Goal: Transaction & Acquisition: Book appointment/travel/reservation

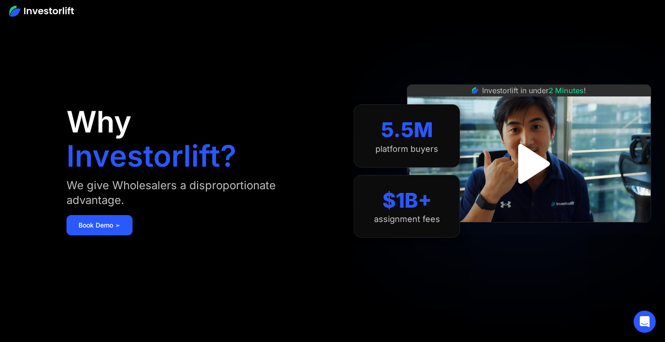
click at [527, 167] on img "open lightbox" at bounding box center [529, 164] width 72 height 72
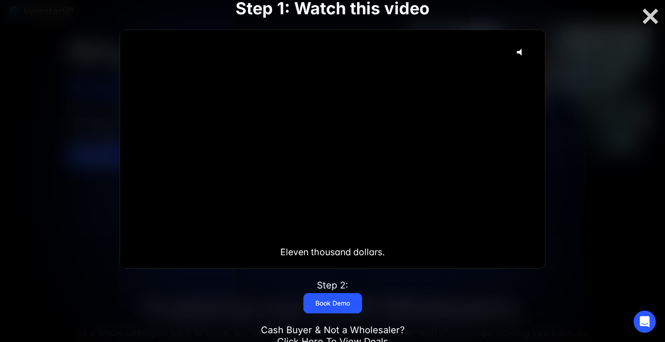
scroll to position [85, 0]
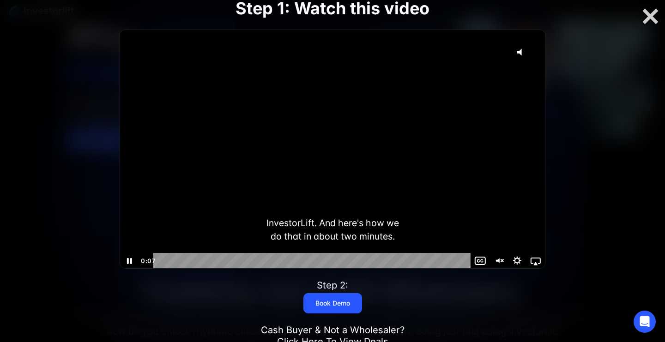
click at [500, 259] on icon "Unmute" at bounding box center [498, 261] width 18 height 16
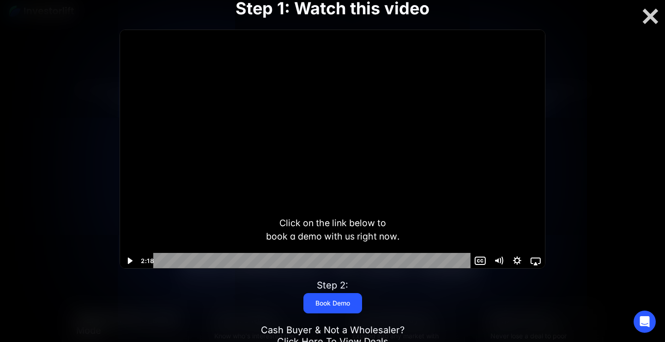
scroll to position [308, 0]
click at [131, 261] on icon "Play Video" at bounding box center [130, 261] width 5 height 6
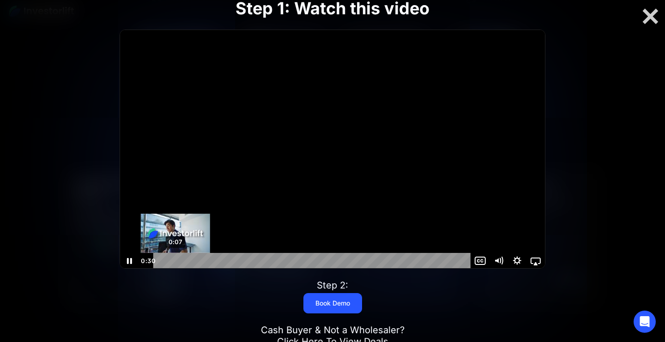
scroll to position [459, 0]
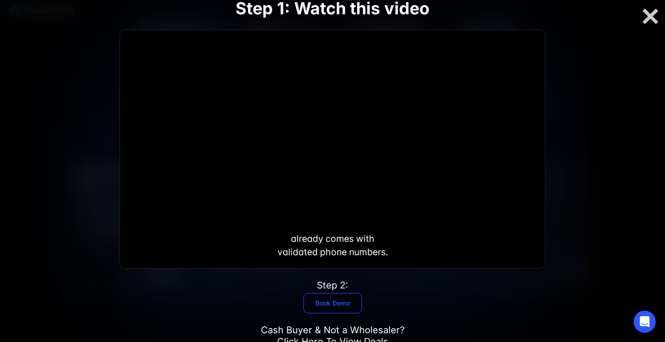
click at [329, 302] on link "Book Demo" at bounding box center [332, 303] width 59 height 20
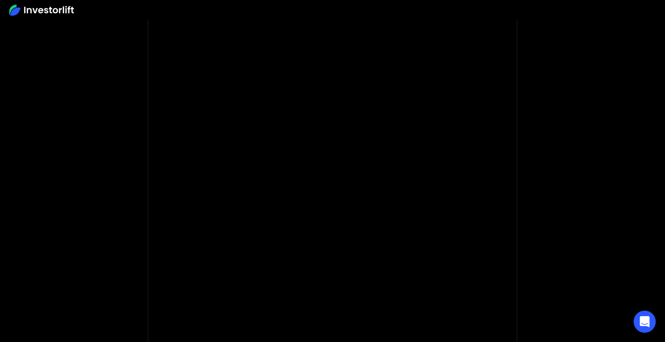
scroll to position [81, 0]
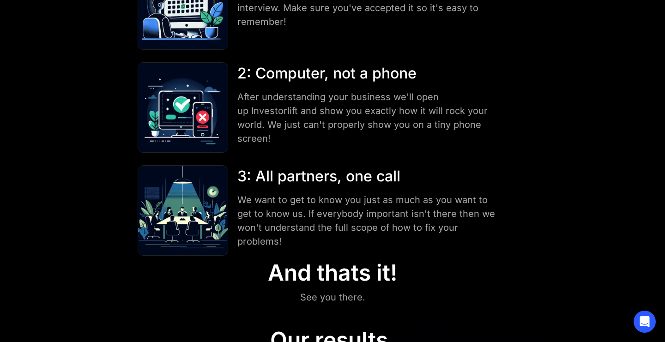
scroll to position [169, 0]
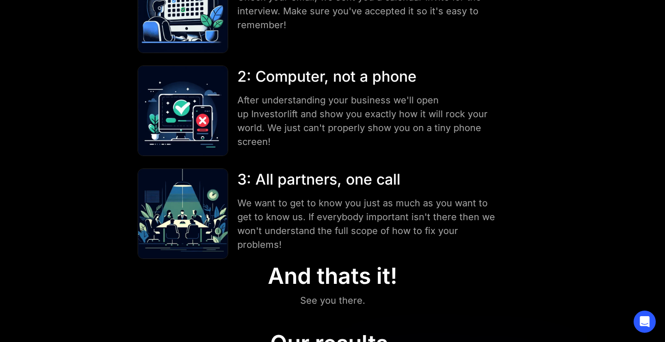
click at [187, 25] on img at bounding box center [183, 8] width 90 height 90
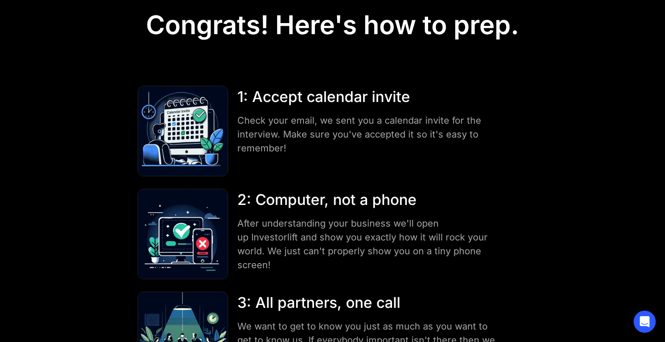
scroll to position [48, 0]
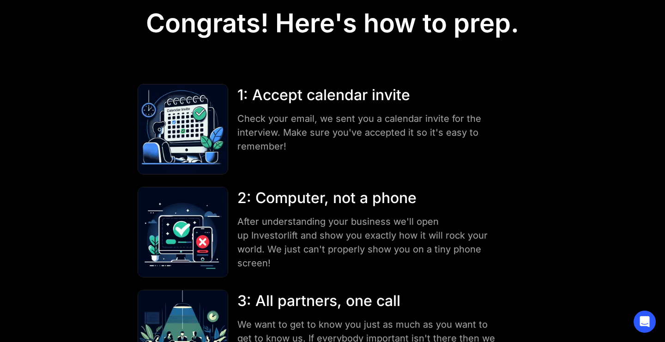
click at [236, 90] on div "1: Accept calendar invite Check your email, we sent you a calendar invite for t…" at bounding box center [382, 118] width 299 height 69
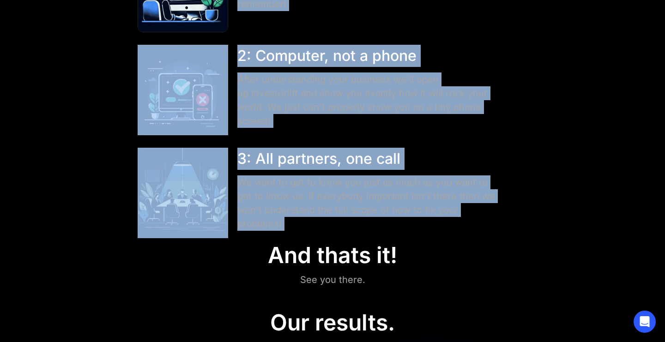
scroll to position [189, 0]
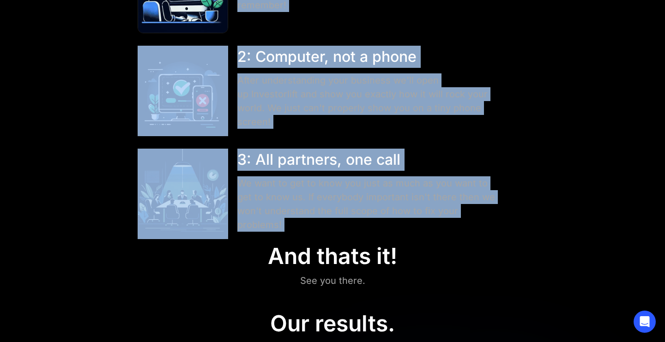
drag, startPoint x: 236, startPoint y: 90, endPoint x: 297, endPoint y: 221, distance: 144.6
click at [297, 221] on div "1: Accept calendar invite Check your email, we sent you a calendar invite for t…" at bounding box center [332, 91] width 399 height 296
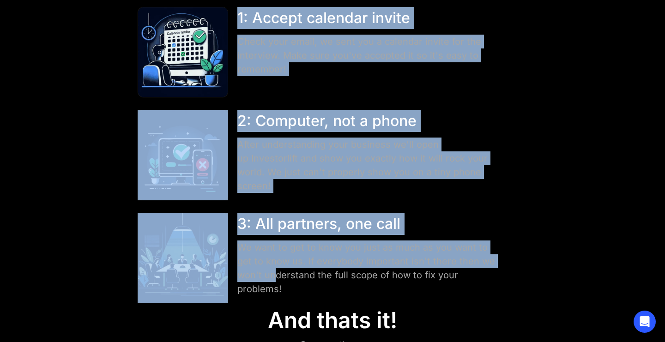
scroll to position [157, 0]
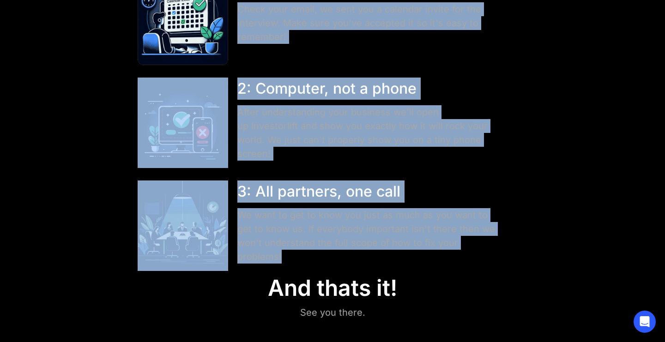
drag, startPoint x: 130, startPoint y: 110, endPoint x: 289, endPoint y: 262, distance: 220.1
copy div "1: Accept calendar invite Check your email, we sent you a calendar invite for t…"
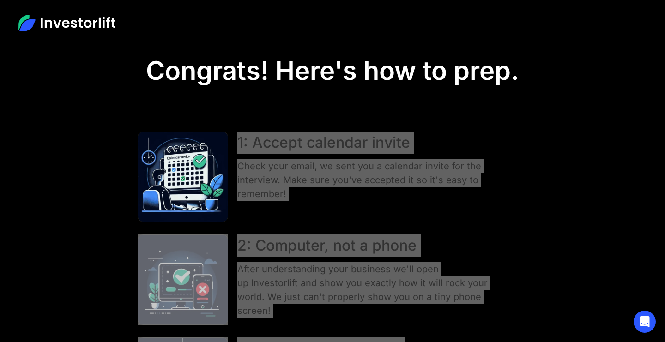
scroll to position [0, 0]
